Goal: Task Accomplishment & Management: Use online tool/utility

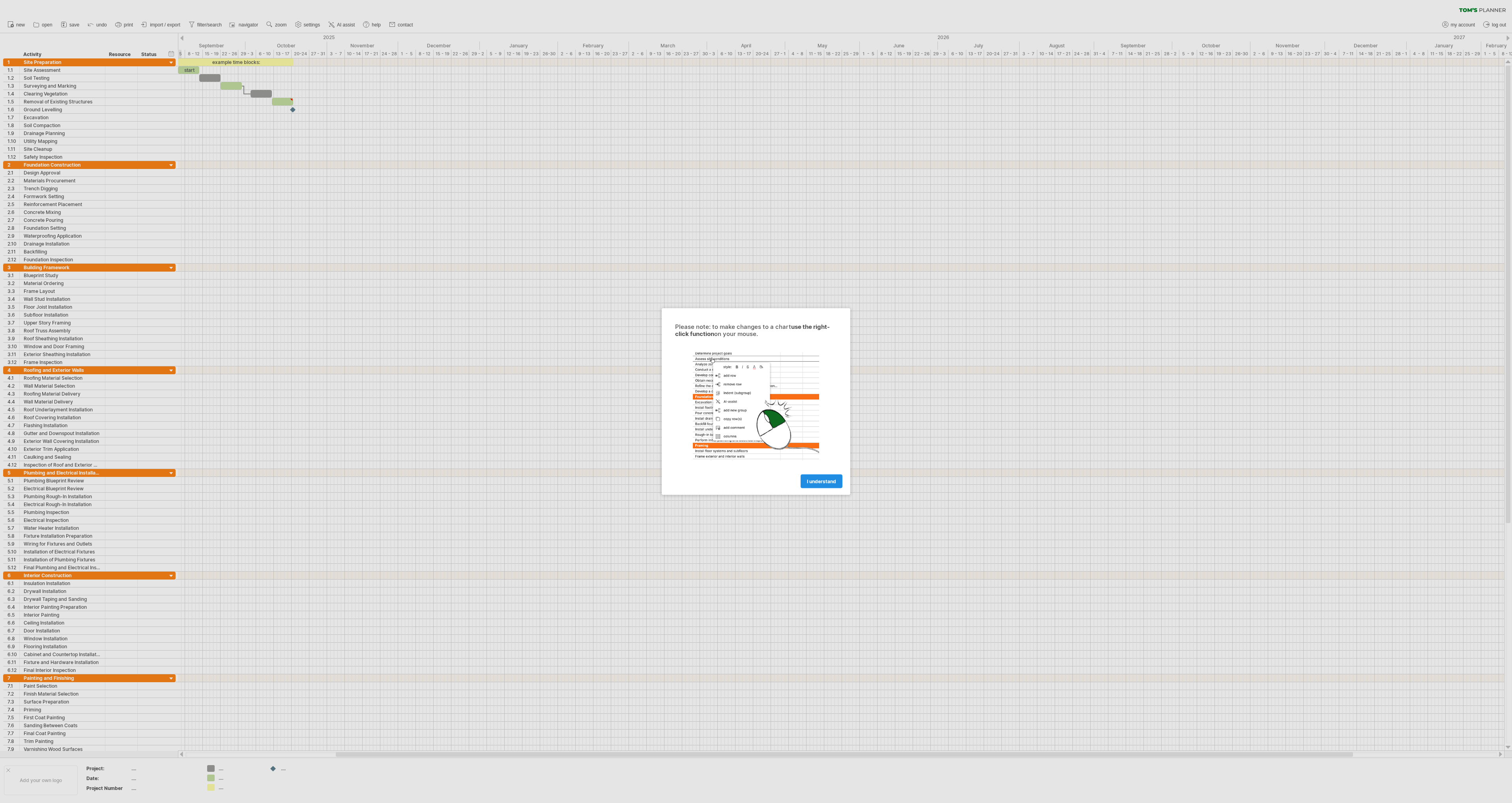
drag, startPoint x: 0, startPoint y: 0, endPoint x: 819, endPoint y: 477, distance: 947.8
click at [819, 477] on link "I understand" at bounding box center [822, 481] width 42 height 14
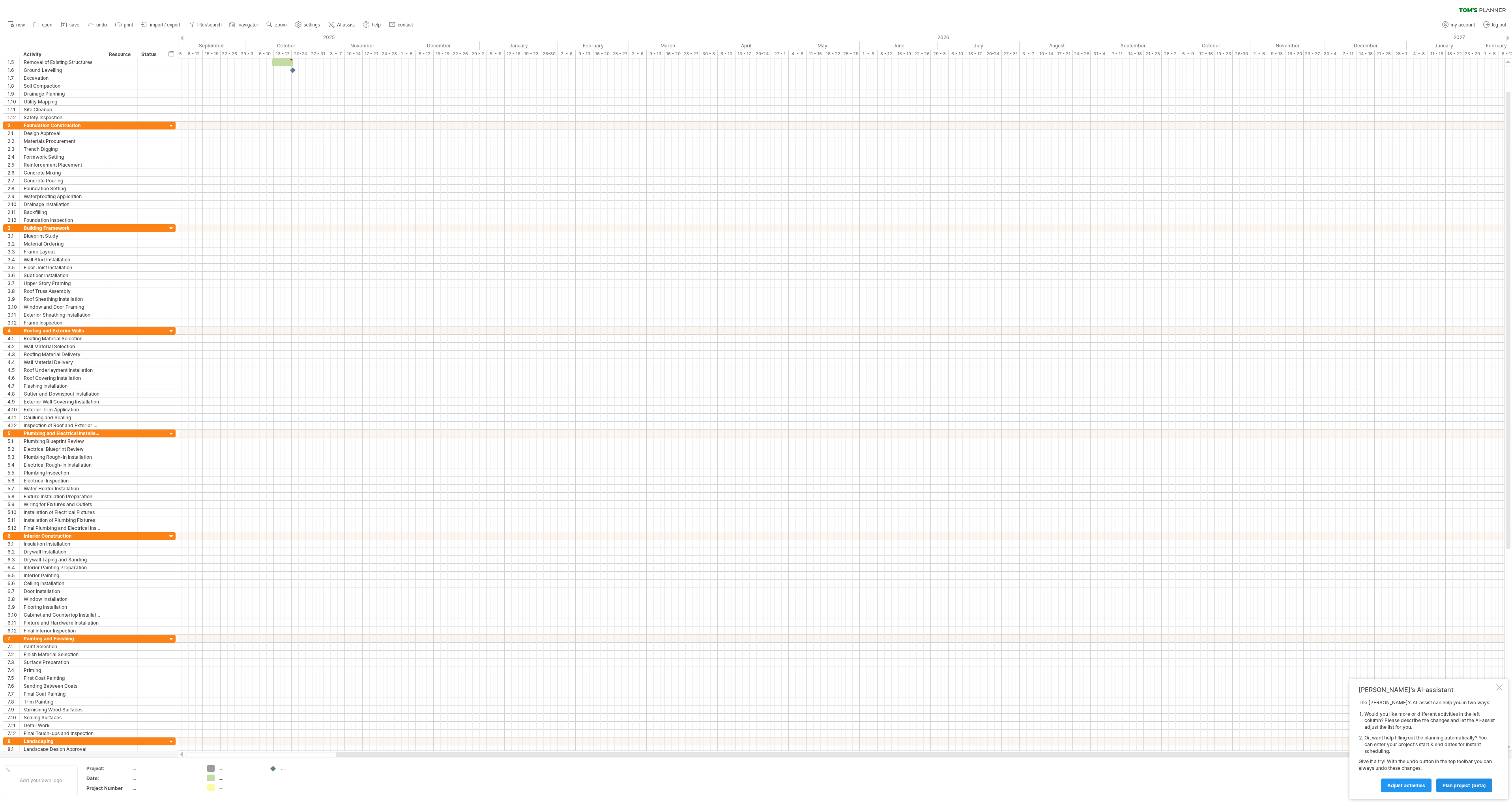
click at [1471, 787] on span "plan project (beta)" at bounding box center [1464, 785] width 43 height 6
click at [1491, 731] on input "start project:" at bounding box center [1461, 730] width 68 height 13
click at [1384, 767] on link "8" at bounding box center [1385, 768] width 5 height 8
type input "********"
click at [1490, 750] on body "progress(100%) Trying to reach [DOMAIN_NAME] Connected again... 0% clear filter…" at bounding box center [756, 402] width 1512 height 804
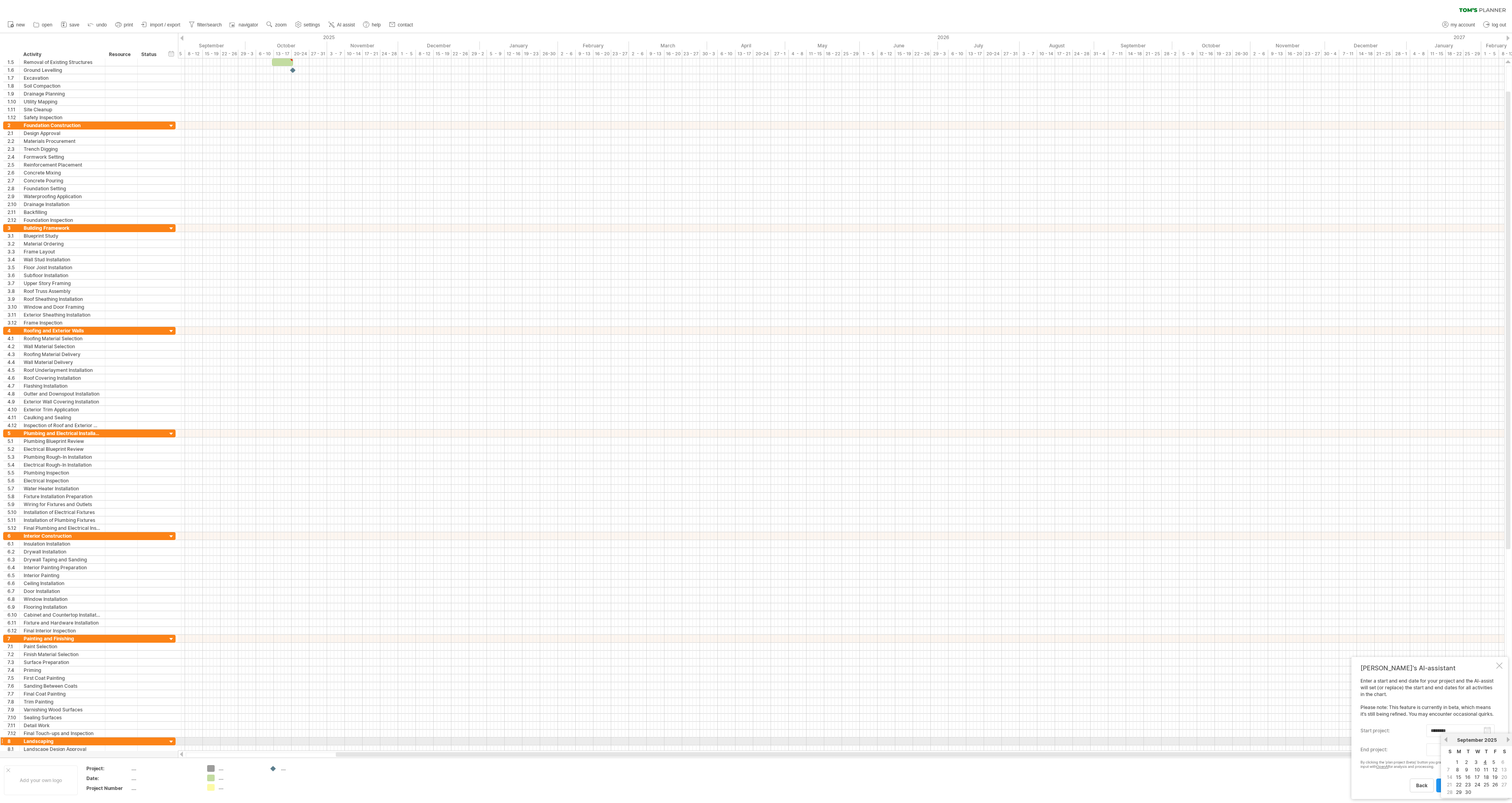
click at [1507, 739] on link "next" at bounding box center [1508, 739] width 6 height 6
click at [1509, 739] on link "next" at bounding box center [1508, 739] width 6 height 6
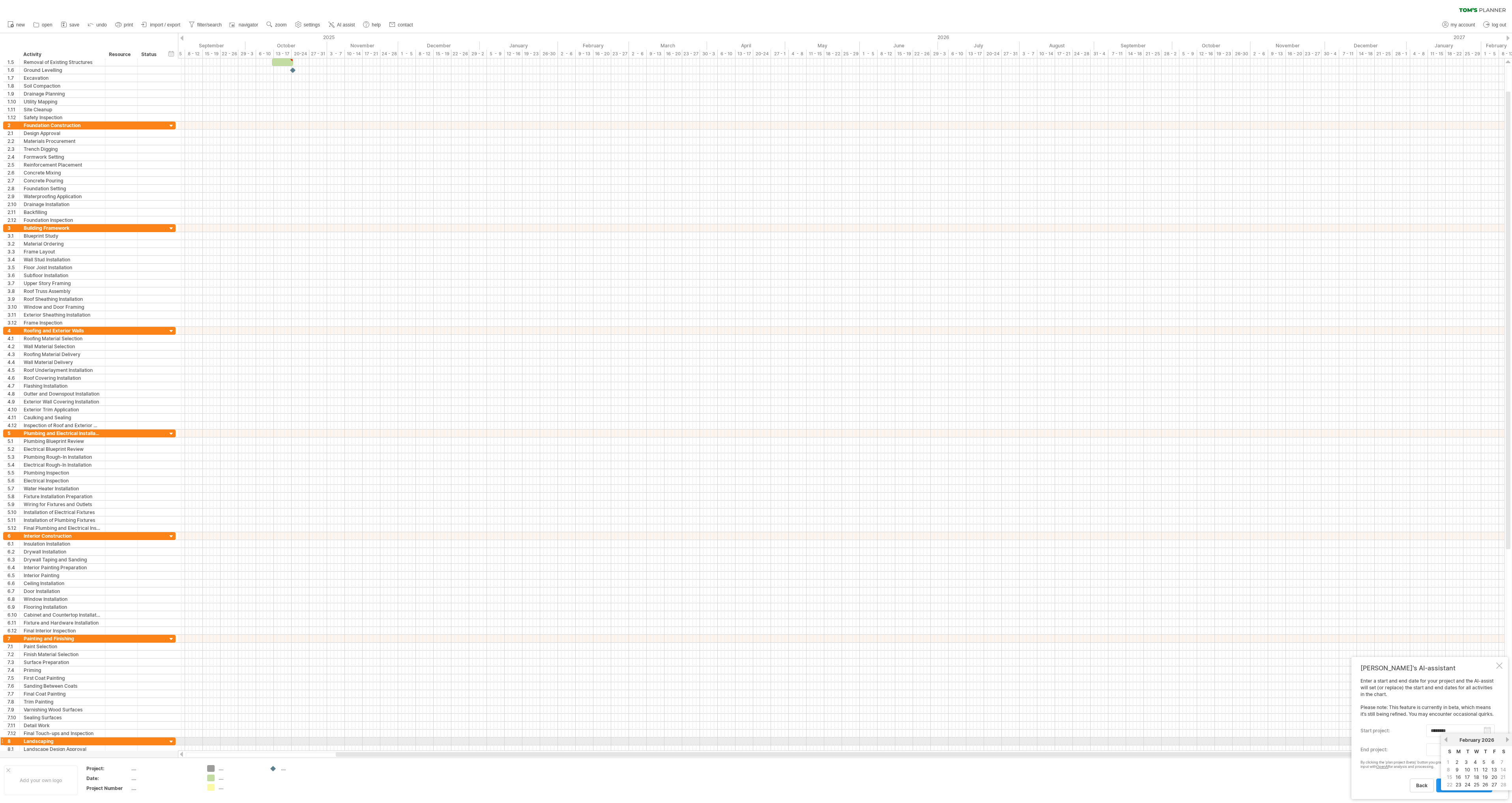
click at [1509, 739] on link "next" at bounding box center [1508, 739] width 6 height 6
click at [1509, 739] on link "next" at bounding box center [1508, 739] width 6 height 6
click at [1483, 794] on link "28" at bounding box center [1486, 792] width 8 height 8
type input "********"
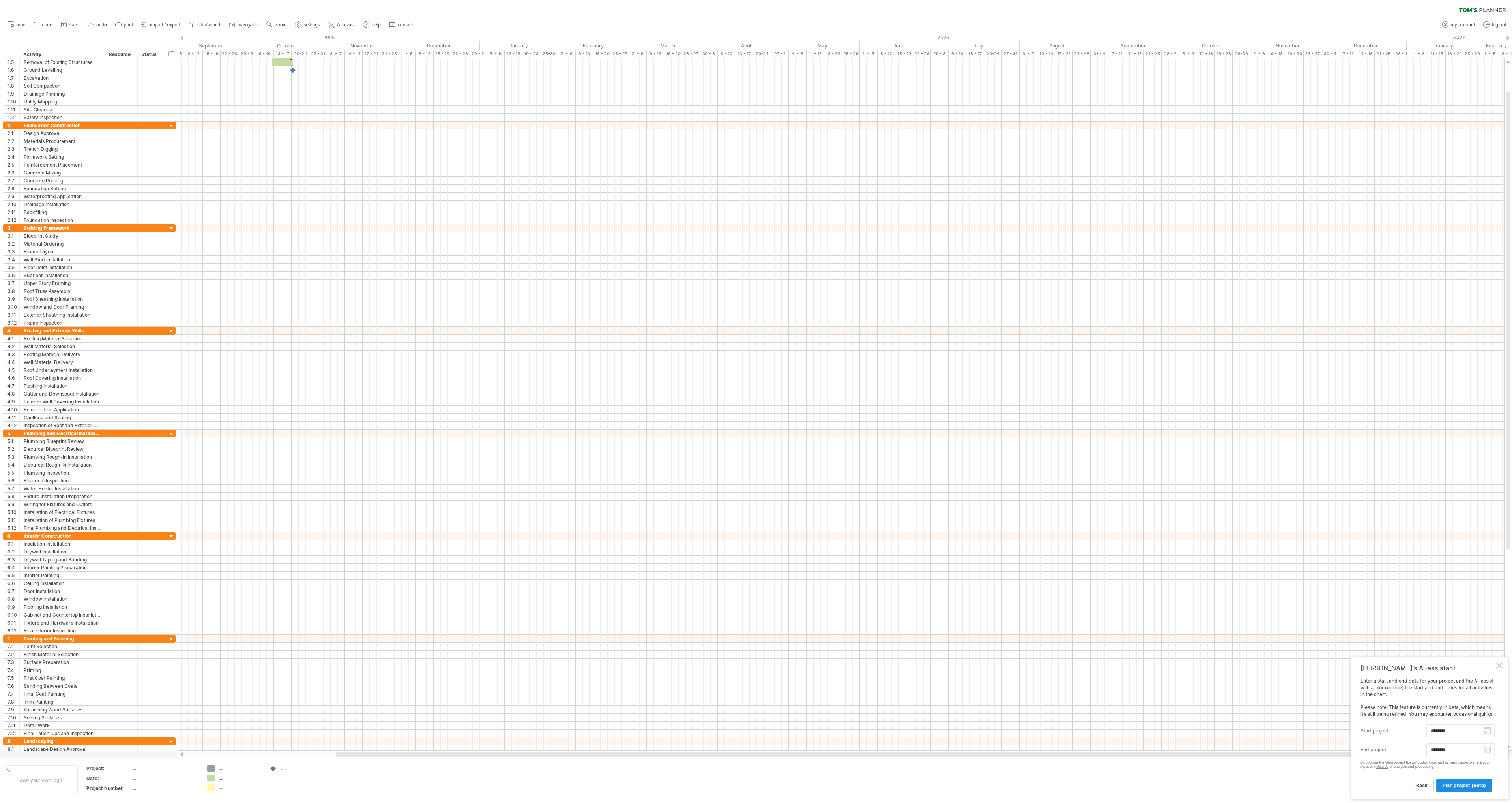
click at [1466, 785] on span "plan project (beta)" at bounding box center [1464, 785] width 43 height 6
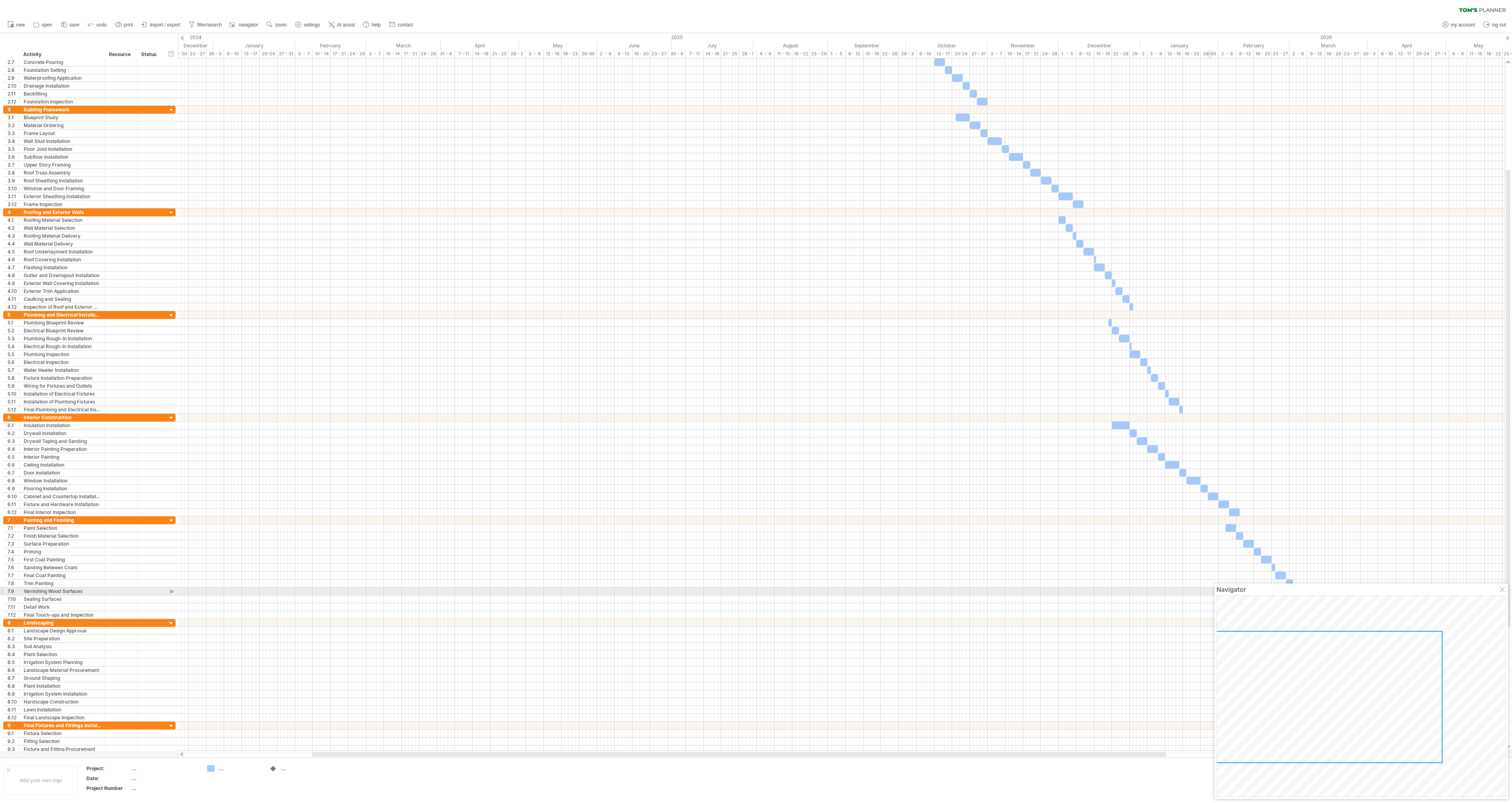
click at [1503, 589] on div at bounding box center [1503, 590] width 6 height 6
